Goal: Task Accomplishment & Management: Complete application form

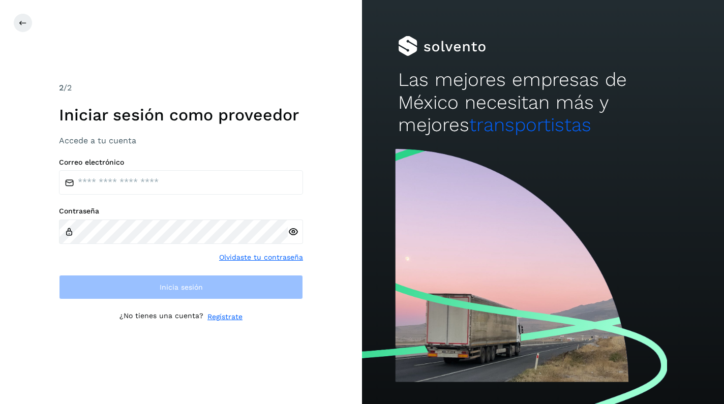
click at [223, 313] on link "Regístrate" at bounding box center [225, 317] width 35 height 11
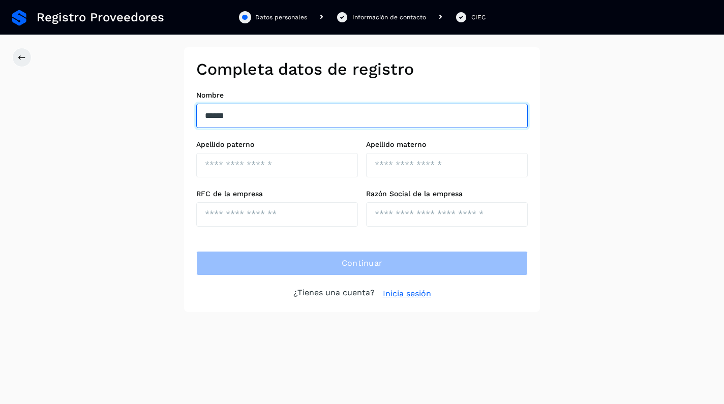
type input "*****"
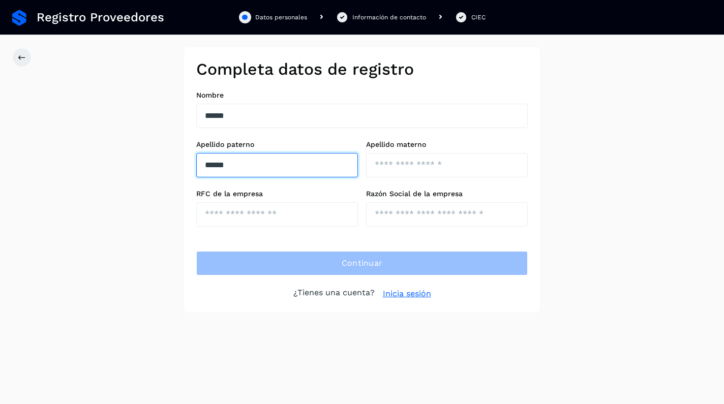
type input "*****"
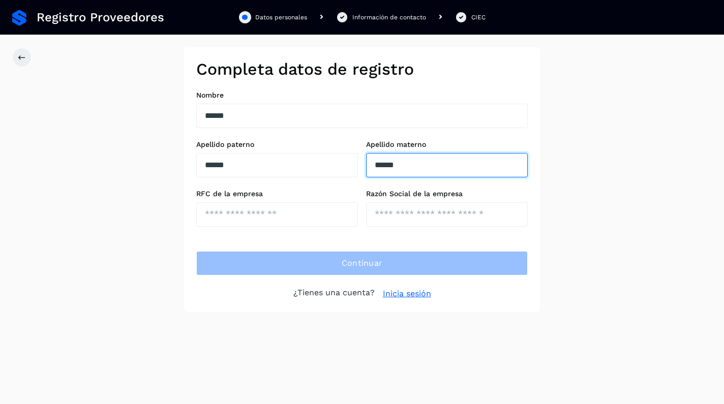
type input "******"
click at [216, 200] on div "RFC de la empresa" at bounding box center [277, 208] width 162 height 37
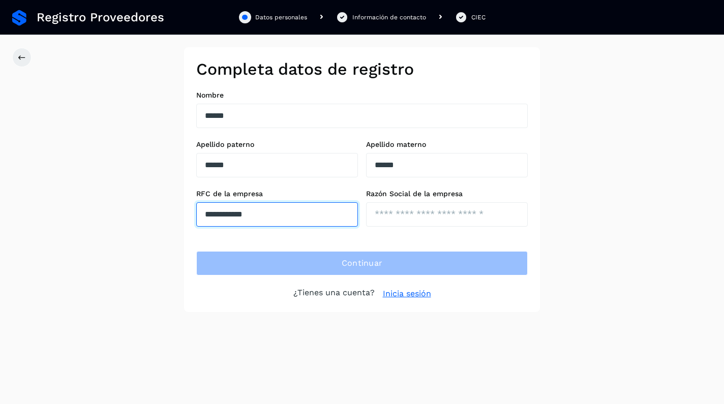
type input "**********"
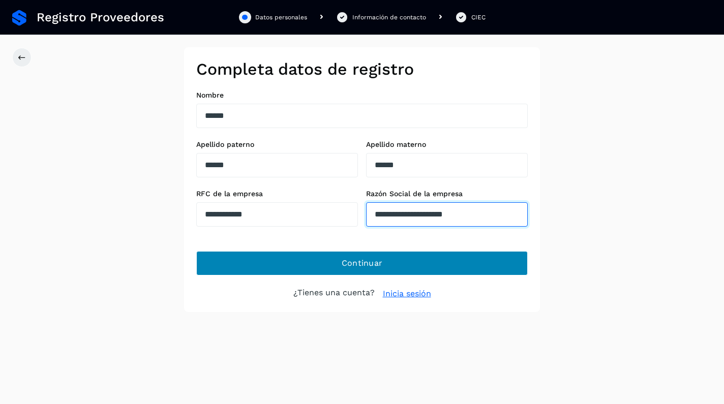
type input "**********"
click at [284, 256] on button "Continuar" at bounding box center [362, 263] width 332 height 24
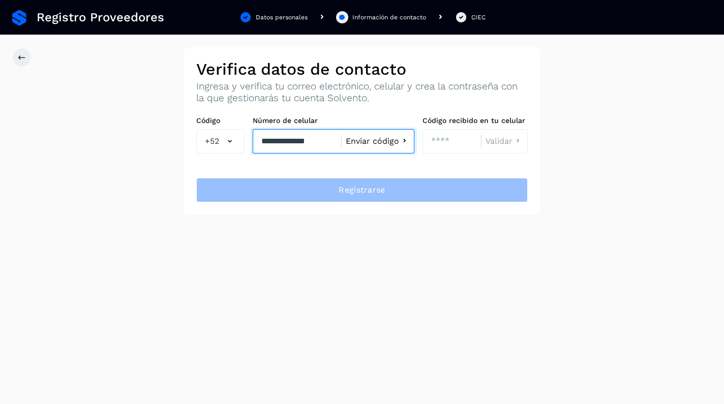
type input "**********"
click at [368, 141] on span "Enviar código" at bounding box center [372, 141] width 53 height 8
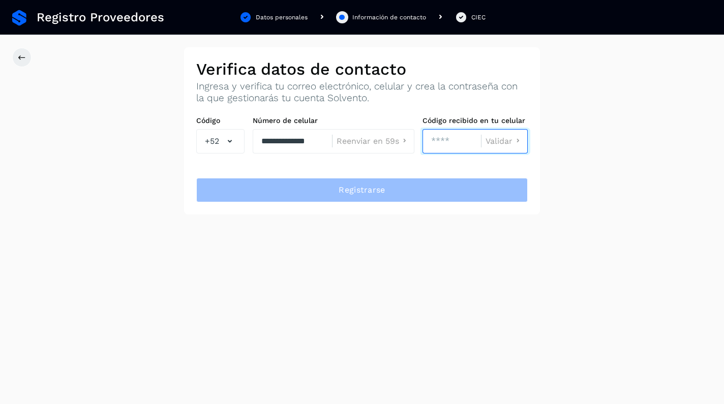
click at [431, 142] on input "number" at bounding box center [452, 141] width 58 height 24
type input "****"
click at [511, 137] on span "Validar" at bounding box center [499, 141] width 27 height 8
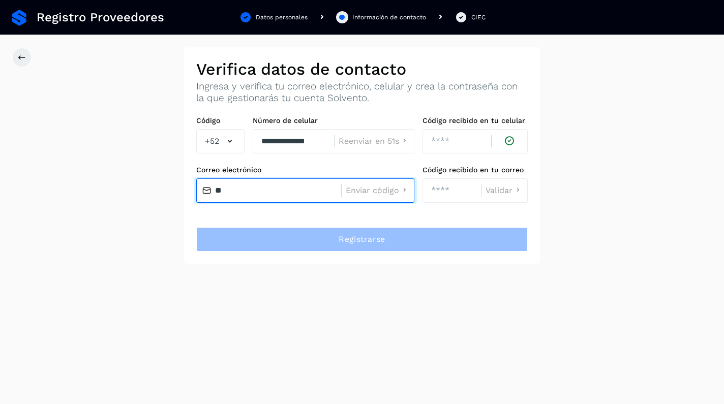
type input "*"
type input "**********"
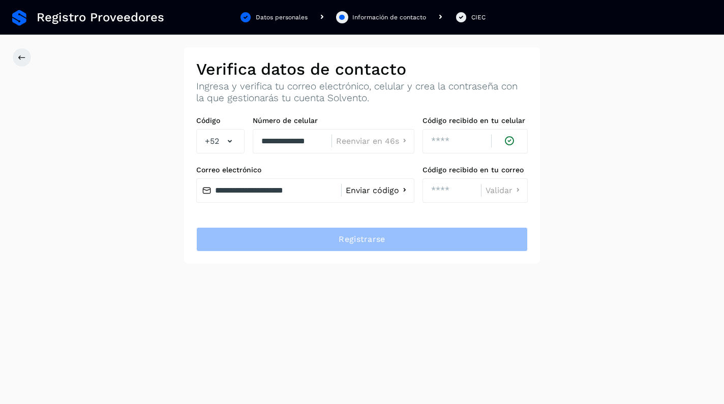
click at [360, 192] on span "Enviar código" at bounding box center [372, 191] width 53 height 8
click at [433, 196] on input "number" at bounding box center [452, 191] width 58 height 24
type input "****"
click at [494, 191] on span "Validar" at bounding box center [499, 191] width 27 height 8
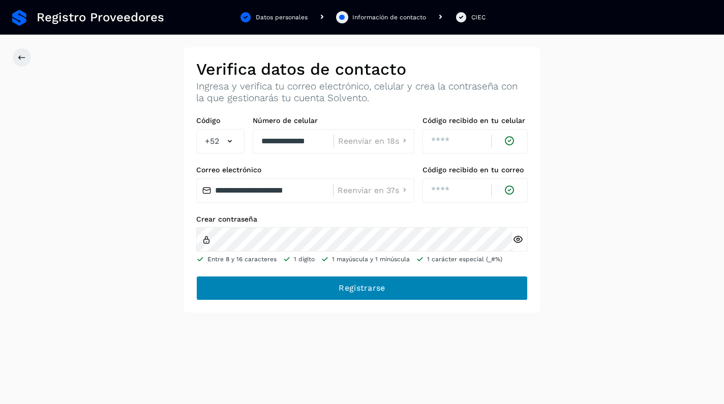
click at [314, 287] on button "Registrarse" at bounding box center [362, 288] width 332 height 24
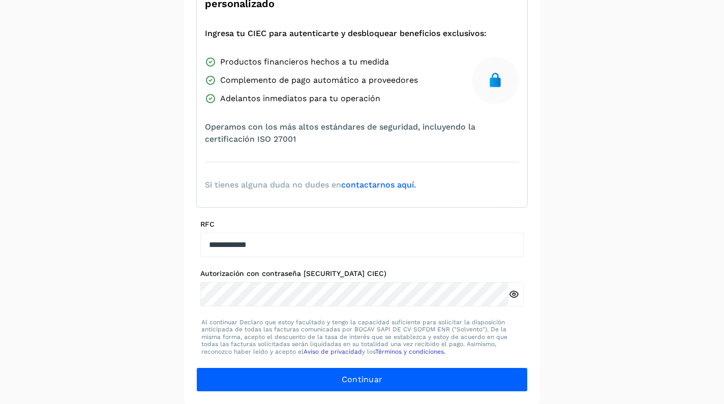
scroll to position [125, 0]
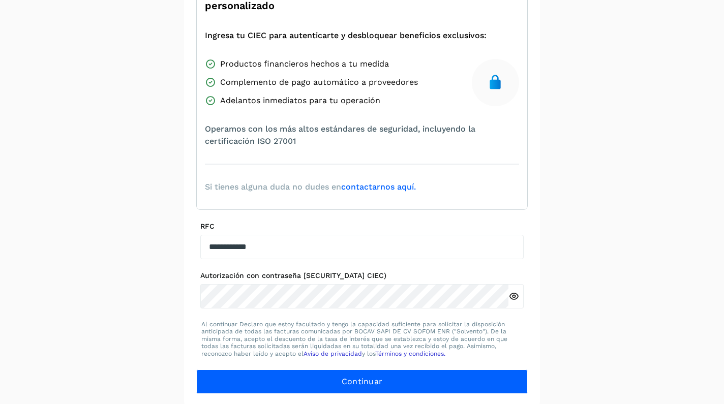
click at [229, 277] on label "Autorización con contraseña [SECURITY_DATA] CIEC)" at bounding box center [361, 276] width 323 height 9
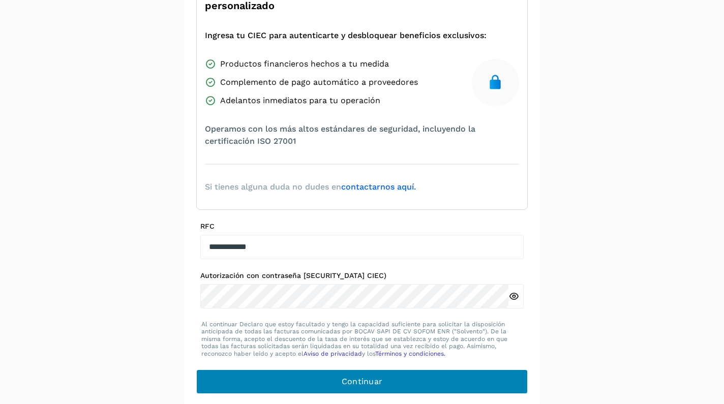
click at [222, 372] on button "Continuar" at bounding box center [362, 382] width 332 height 24
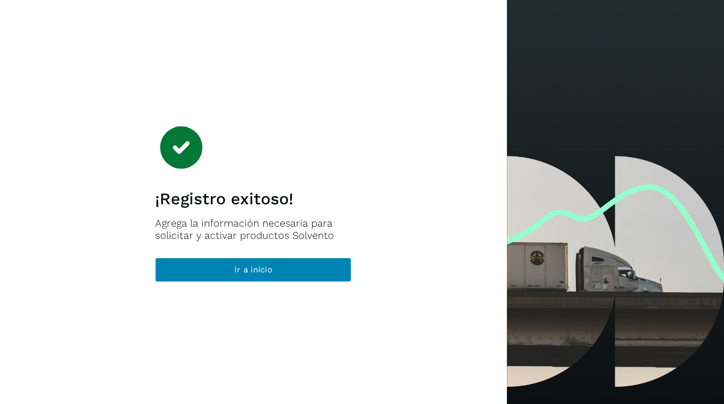
click at [230, 272] on button "Ir a inicio" at bounding box center [253, 270] width 196 height 24
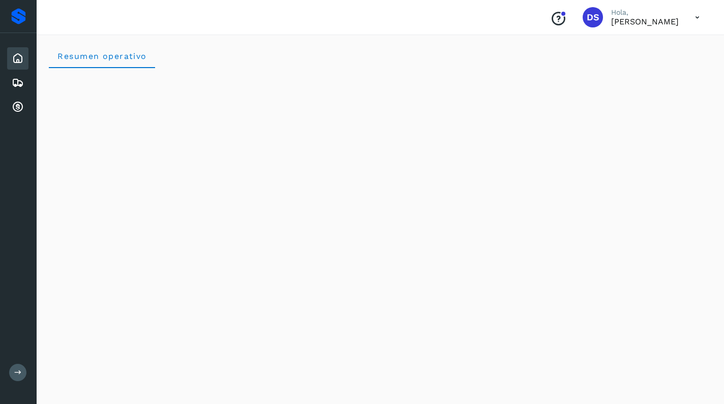
click at [703, 17] on icon at bounding box center [697, 17] width 21 height 21
click at [696, 16] on div at bounding box center [362, 202] width 724 height 404
click at [693, 19] on icon at bounding box center [697, 17] width 21 height 21
click at [405, 61] on div at bounding box center [362, 202] width 724 height 404
click at [17, 111] on icon at bounding box center [18, 107] width 12 height 12
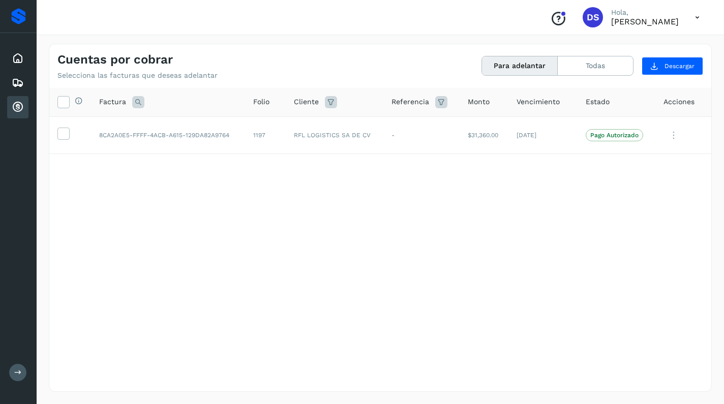
click at [398, 192] on div "Selecciona todas las facturas disponibles para adelanto Factura Folio Cliente R…" at bounding box center [380, 219] width 662 height 262
click at [671, 129] on icon at bounding box center [674, 135] width 20 height 21
click at [524, 204] on div at bounding box center [362, 202] width 724 height 404
click at [64, 133] on icon at bounding box center [63, 133] width 11 height 11
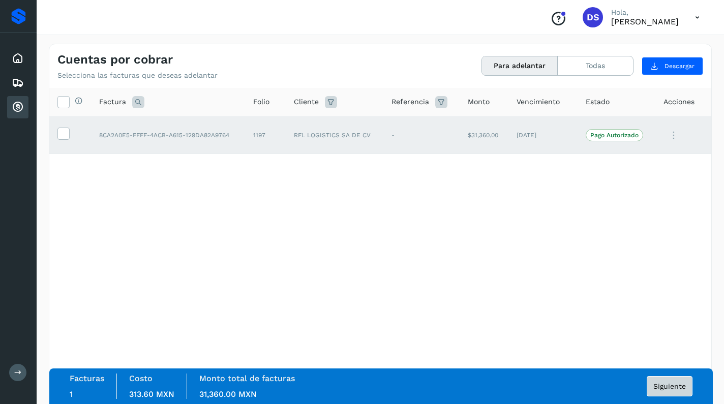
click at [659, 390] on span "Siguiente" at bounding box center [670, 386] width 33 height 7
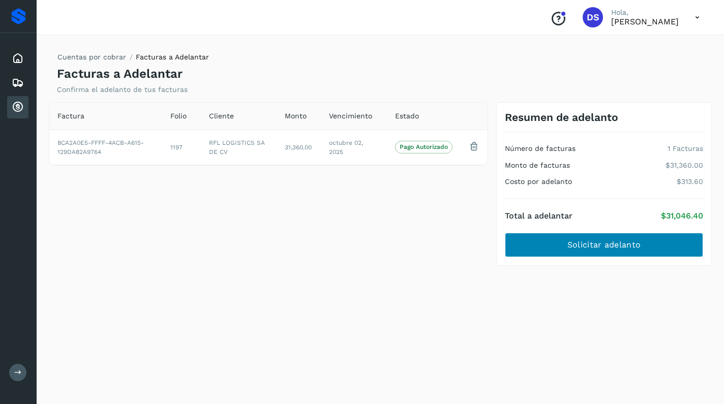
click at [624, 246] on span "Solicitar adelanto" at bounding box center [604, 245] width 73 height 11
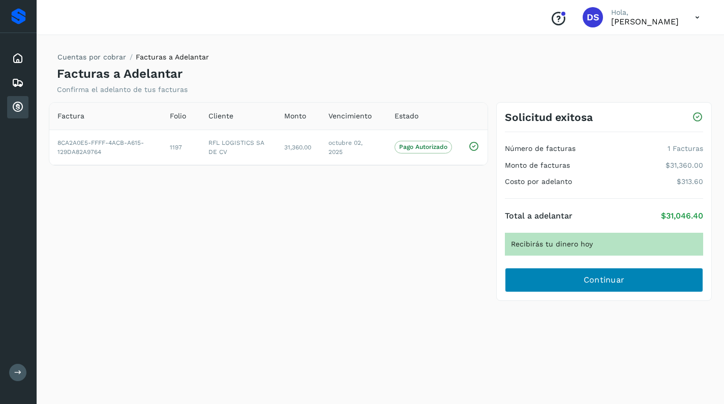
click at [574, 275] on button "Continuar" at bounding box center [604, 280] width 198 height 24
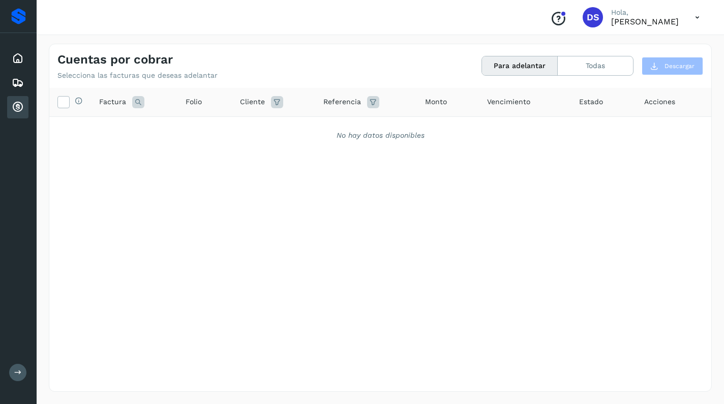
click at [698, 17] on icon at bounding box center [697, 17] width 21 height 21
click at [649, 48] on div "Cerrar sesión" at bounding box center [646, 45] width 121 height 19
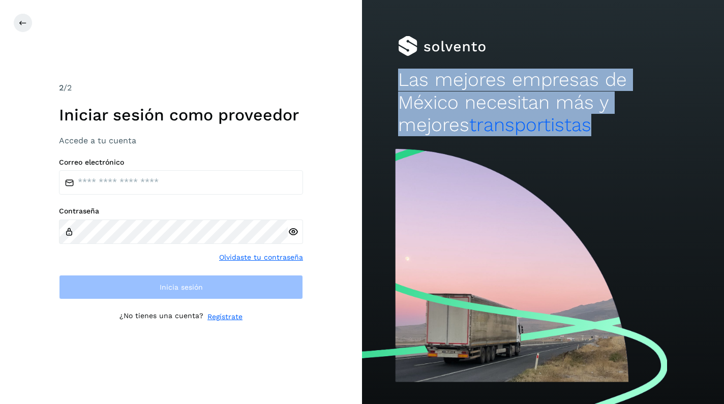
drag, startPoint x: 393, startPoint y: 42, endPoint x: 547, endPoint y: 140, distance: 182.9
click at [547, 140] on div "Las mejores empresas de México necesitan más y mejores transportistas" at bounding box center [543, 72] width 362 height 145
drag, startPoint x: 528, startPoint y: 126, endPoint x: 399, endPoint y: 40, distance: 155.2
click at [399, 40] on div "Las mejores empresas de México necesitan más y mejores transportistas" at bounding box center [543, 72] width 362 height 145
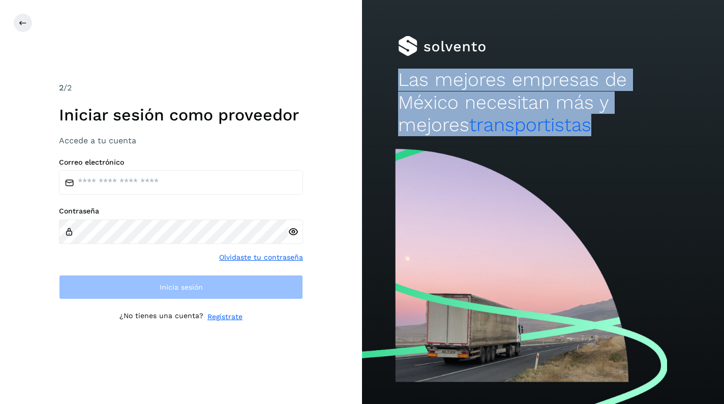
click at [399, 40] on div at bounding box center [543, 46] width 290 height 20
drag, startPoint x: 399, startPoint y: 40, endPoint x: 525, endPoint y: 126, distance: 152.6
click at [525, 126] on div "Las mejores empresas de México necesitan más y mejores transportistas" at bounding box center [543, 72] width 362 height 145
click at [525, 126] on h2 "Las mejores empresas de México necesitan más y mejores transportistas" at bounding box center [543, 103] width 290 height 68
drag, startPoint x: 525, startPoint y: 126, endPoint x: 387, endPoint y: 52, distance: 156.6
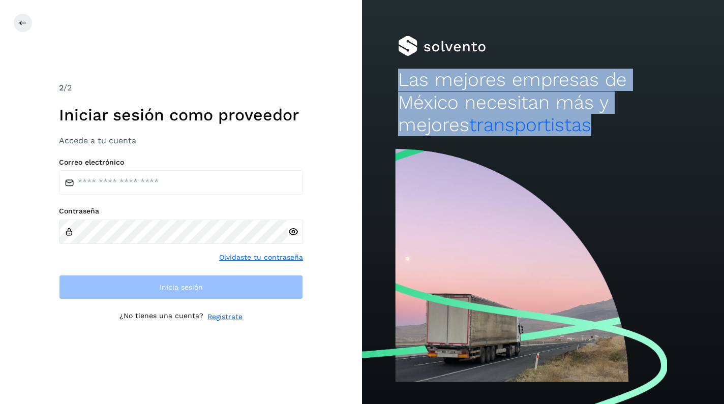
click at [387, 52] on div "Las mejores empresas de México necesitan más y mejores transportistas" at bounding box center [543, 72] width 362 height 145
drag, startPoint x: 390, startPoint y: 39, endPoint x: 533, endPoint y: 128, distance: 168.5
click at [533, 128] on div "Las mejores empresas de México necesitan más y mejores transportistas" at bounding box center [543, 72] width 362 height 145
click at [533, 128] on h2 "Las mejores empresas de México necesitan más y mejores transportistas" at bounding box center [543, 103] width 290 height 68
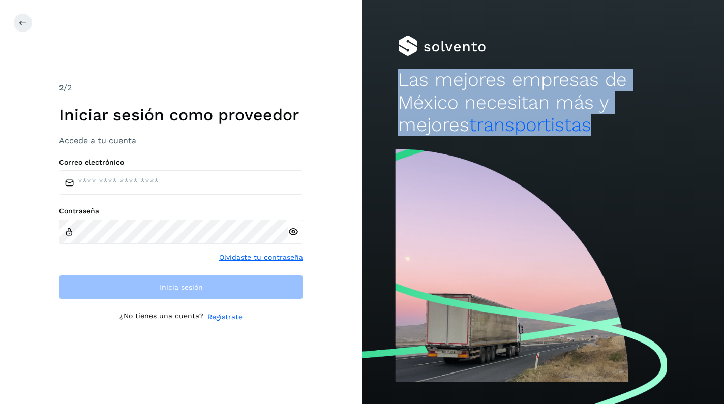
drag, startPoint x: 533, startPoint y: 128, endPoint x: 398, endPoint y: 40, distance: 161.1
click at [398, 40] on div "Las mejores empresas de México necesitan más y mejores transportistas" at bounding box center [543, 72] width 362 height 145
drag, startPoint x: 389, startPoint y: 47, endPoint x: 532, endPoint y: 135, distance: 168.3
click at [533, 135] on div "Las mejores empresas de México necesitan más y mejores transportistas" at bounding box center [543, 72] width 362 height 145
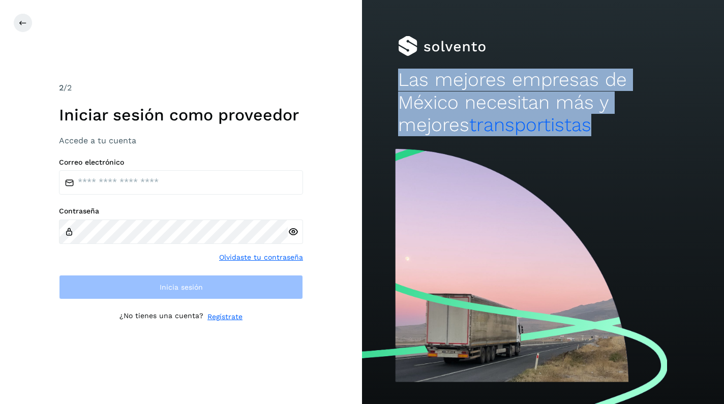
click at [532, 135] on h2 "Las mejores empresas de México necesitan más y mejores transportistas" at bounding box center [543, 103] width 290 height 68
drag, startPoint x: 525, startPoint y: 127, endPoint x: 396, endPoint y: 44, distance: 153.5
click at [396, 44] on div "Las mejores empresas de México necesitan más y mejores transportistas" at bounding box center [543, 72] width 362 height 145
drag, startPoint x: 396, startPoint y: 44, endPoint x: 523, endPoint y: 122, distance: 149.1
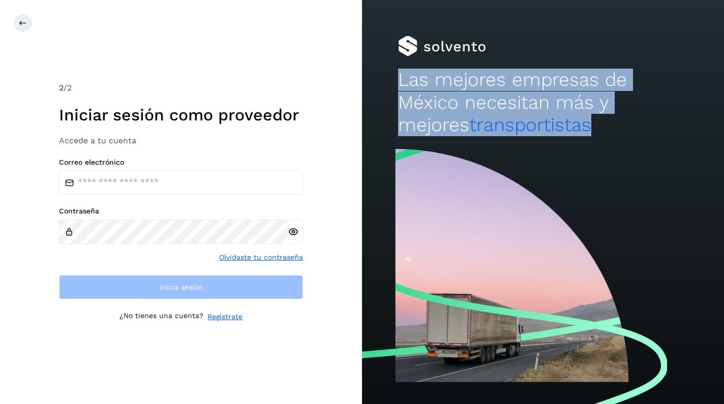
click at [523, 122] on div "Las mejores empresas de México necesitan más y mejores transportistas" at bounding box center [543, 72] width 362 height 145
click at [523, 122] on h2 "Las mejores empresas de México necesitan más y mejores transportistas" at bounding box center [543, 103] width 290 height 68
drag, startPoint x: 540, startPoint y: 132, endPoint x: 392, endPoint y: 41, distance: 174.0
click at [392, 41] on div "Las mejores empresas de México necesitan más y mejores transportistas" at bounding box center [543, 72] width 362 height 145
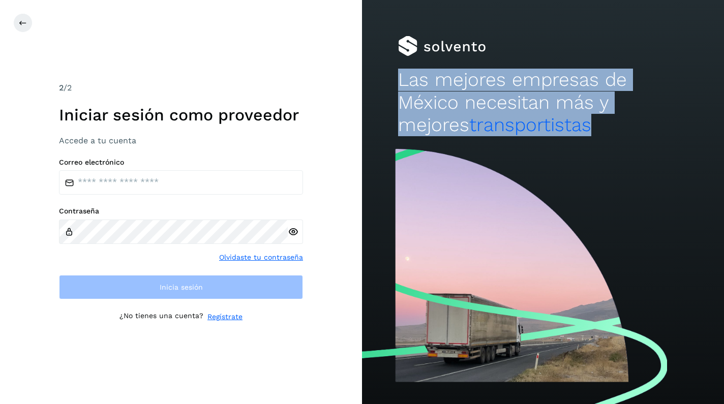
drag, startPoint x: 392, startPoint y: 41, endPoint x: 523, endPoint y: 122, distance: 154.1
click at [523, 122] on div "Las mejores empresas de México necesitan más y mejores transportistas" at bounding box center [543, 72] width 362 height 145
click at [523, 122] on h2 "Las mejores empresas de México necesitan más y mejores transportistas" at bounding box center [543, 103] width 290 height 68
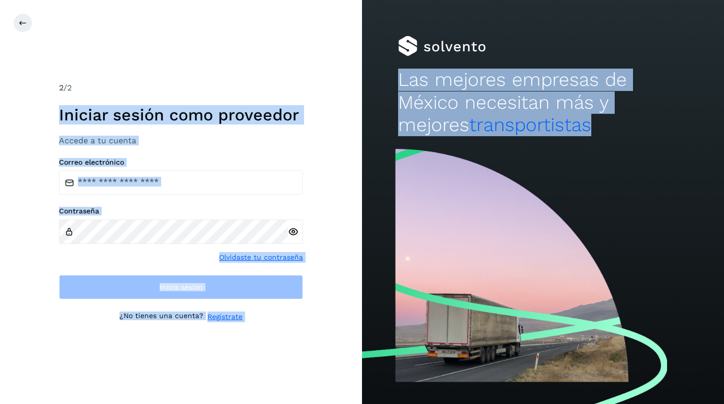
drag, startPoint x: 40, startPoint y: 112, endPoint x: 392, endPoint y: 322, distance: 409.7
click at [392, 322] on div "2 /2 Iniciar sesión como proveedor Accede a tu cuenta Correo electrónico Contra…" at bounding box center [362, 202] width 724 height 404
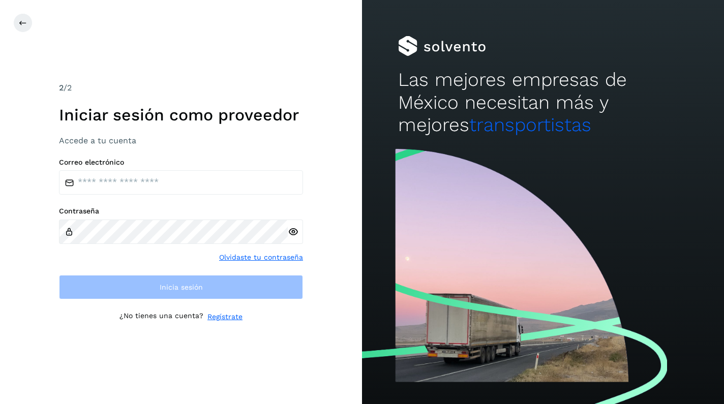
click at [361, 318] on div "2 /2 Iniciar sesión como proveedor Accede a tu cuenta Correo electrónico Contra…" at bounding box center [181, 202] width 362 height 404
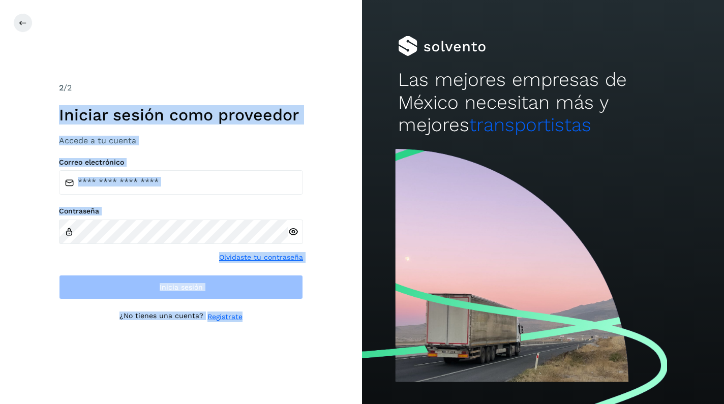
drag, startPoint x: 307, startPoint y: 319, endPoint x: 80, endPoint y: 105, distance: 311.6
click at [80, 105] on div "2 /2 Iniciar sesión como proveedor Accede a tu cuenta Correo electrónico Contra…" at bounding box center [181, 202] width 362 height 404
click at [43, 111] on div "2 /2 Iniciar sesión como proveedor Accede a tu cuenta Correo electrónico Contra…" at bounding box center [181, 202] width 362 height 404
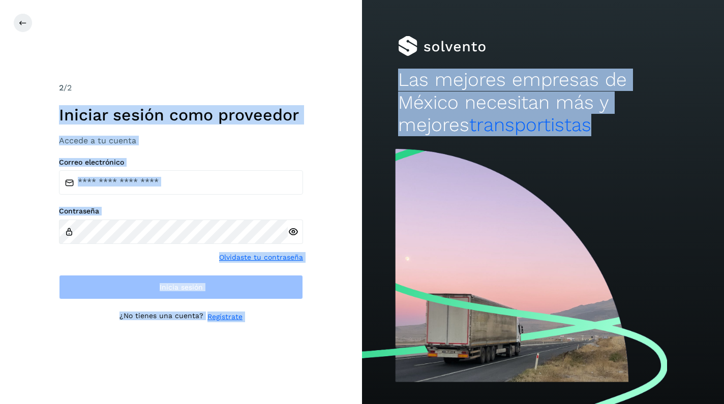
drag, startPoint x: 43, startPoint y: 111, endPoint x: 391, endPoint y: 329, distance: 410.8
click at [391, 329] on div "2 /2 Iniciar sesión como proveedor Accede a tu cuenta Correo electrónico Contra…" at bounding box center [362, 202] width 724 height 404
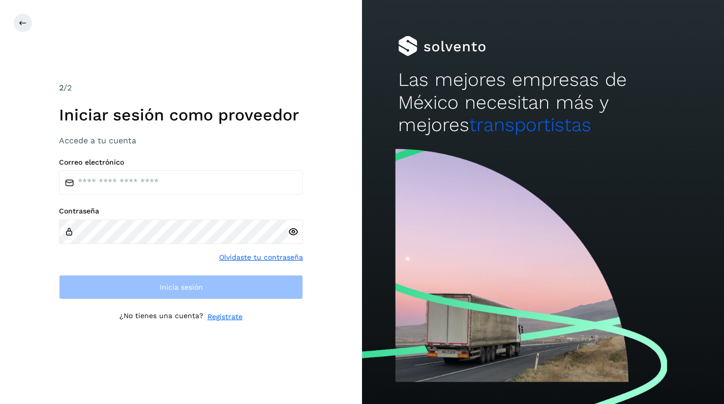
click at [347, 313] on div "2 /2 Iniciar sesión como proveedor Accede a tu cuenta Correo electrónico Contra…" at bounding box center [181, 202] width 362 height 404
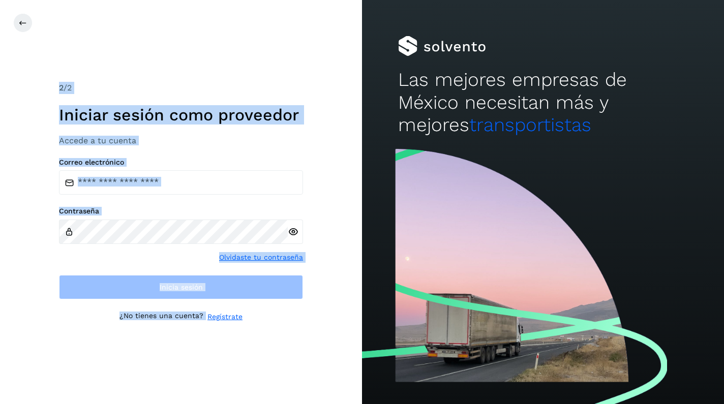
drag, startPoint x: 340, startPoint y: 310, endPoint x: 57, endPoint y: 80, distance: 364.1
click at [57, 80] on div "2 /2 Iniciar sesión como proveedor Accede a tu cuenta Correo electrónico Contra…" at bounding box center [181, 202] width 362 height 404
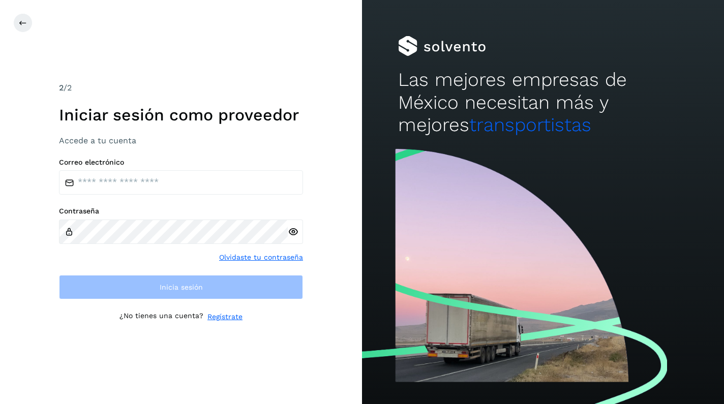
click at [51, 93] on div "2 /2 Iniciar sesión como proveedor Accede a tu cuenta Correo electrónico Contra…" at bounding box center [181, 202] width 362 height 404
